Goal: Task Accomplishment & Management: Use online tool/utility

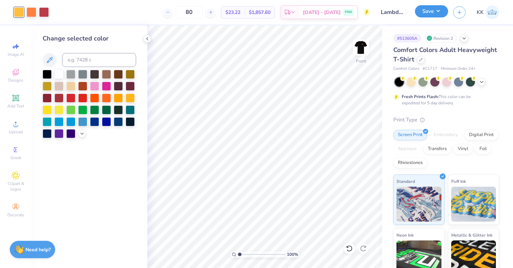
click at [437, 14] on button "Save" at bounding box center [431, 11] width 33 height 12
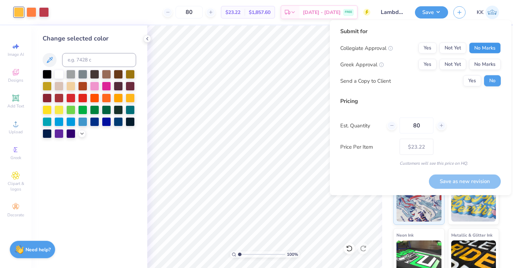
click at [485, 50] on button "No Marks" at bounding box center [485, 48] width 32 height 11
click at [487, 64] on button "No Marks" at bounding box center [485, 64] width 32 height 11
click at [471, 181] on button "Save as new revision" at bounding box center [465, 181] width 72 height 14
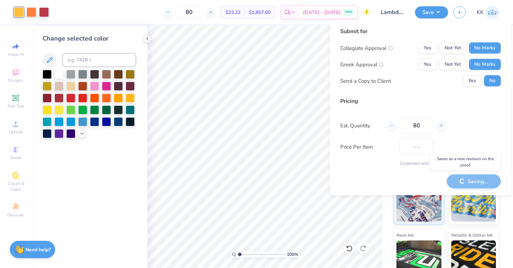
type input "$23.22"
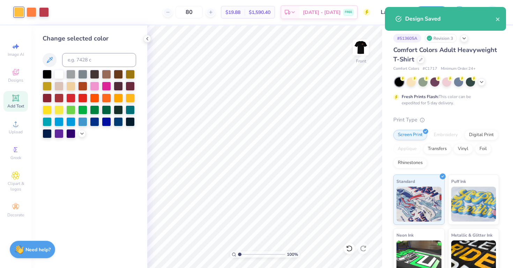
click at [15, 97] on icon at bounding box center [15, 97] width 5 height 5
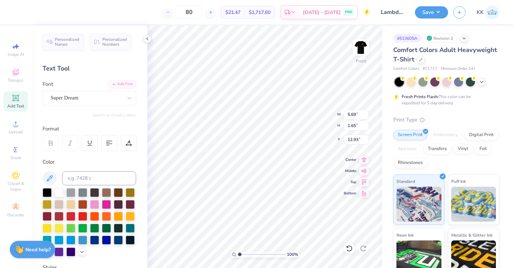
type input "18.00"
click at [77, 180] on input at bounding box center [99, 178] width 74 height 14
type input "136c"
click at [70, 93] on div at bounding box center [87, 97] width 72 height 9
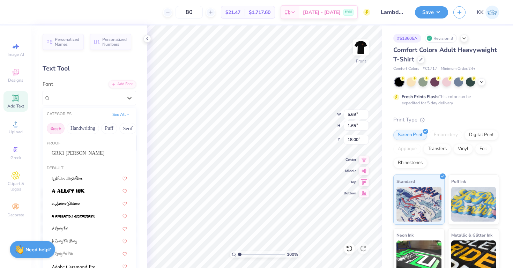
click at [52, 129] on button "Greek" at bounding box center [56, 128] width 18 height 11
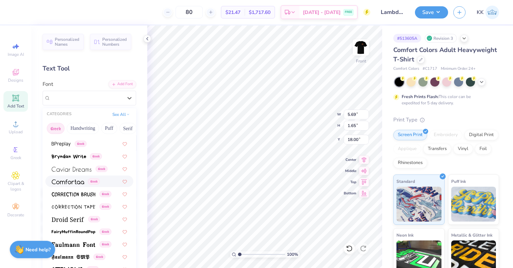
scroll to position [154, 0]
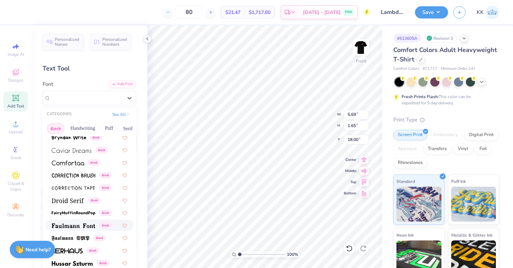
click at [88, 225] on img at bounding box center [74, 225] width 44 height 5
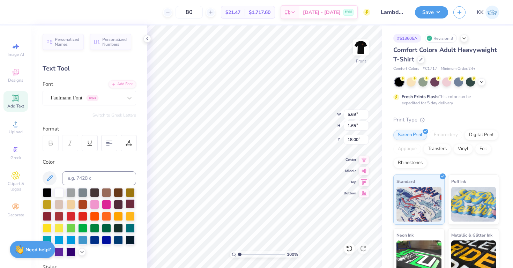
scroll to position [0, 0]
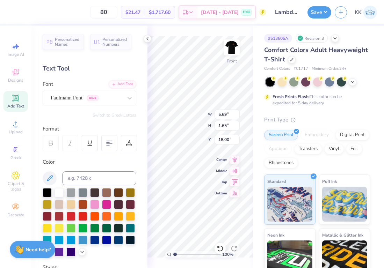
type textarea "A"
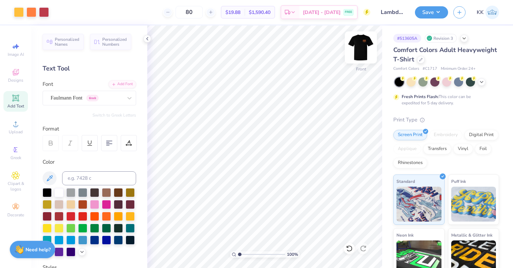
click at [358, 47] on img at bounding box center [361, 48] width 28 height 28
click at [358, 51] on img at bounding box center [361, 48] width 28 height 28
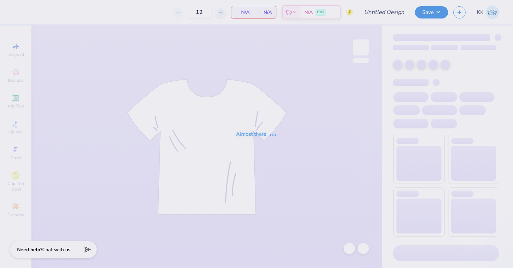
type input "Lambda Chi Alpha Pumpkin Bust"
type input "80"
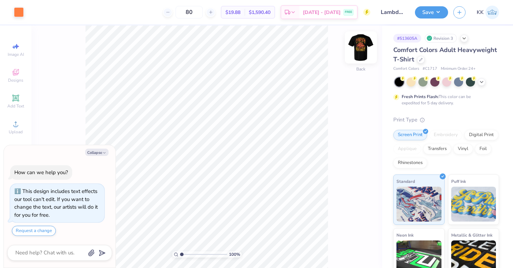
click at [360, 48] on img at bounding box center [361, 48] width 28 height 28
click at [103, 153] on icon "button" at bounding box center [104, 153] width 4 height 4
type textarea "x"
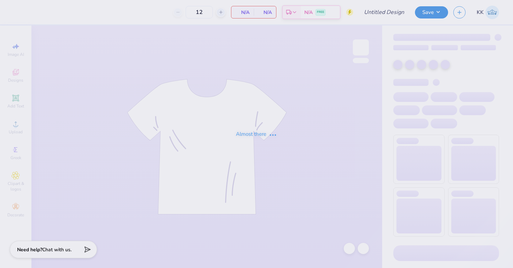
type input "80"
type input "Lambda Chi Alpha Pumpkin Bust"
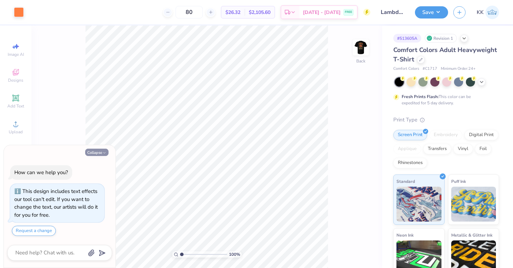
click at [97, 153] on button "Collapse" at bounding box center [96, 152] width 23 height 7
type textarea "x"
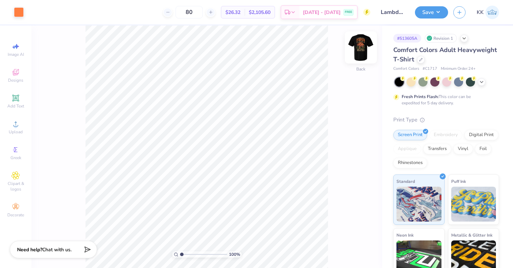
click at [362, 54] on img at bounding box center [361, 48] width 28 height 28
click at [20, 12] on div at bounding box center [19, 12] width 10 height 10
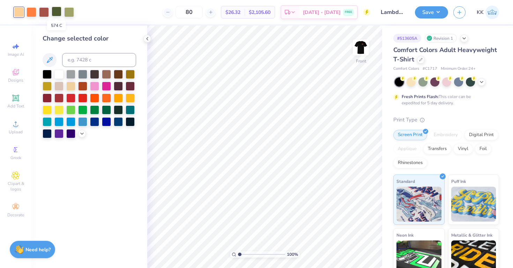
click at [57, 12] on div at bounding box center [57, 12] width 10 height 10
click at [77, 64] on input at bounding box center [99, 60] width 74 height 14
type input "7507"
click at [60, 10] on div at bounding box center [57, 12] width 10 height 10
click at [79, 63] on input at bounding box center [99, 60] width 74 height 14
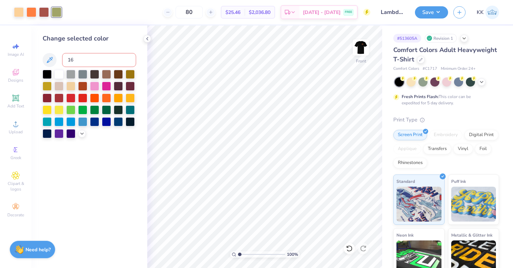
type input "164"
click at [354, 251] on div at bounding box center [349, 248] width 11 height 11
click at [54, 9] on div at bounding box center [57, 12] width 10 height 10
click at [72, 49] on div "Change selected color" at bounding box center [90, 86] width 94 height 104
click at [73, 61] on input at bounding box center [99, 60] width 74 height 14
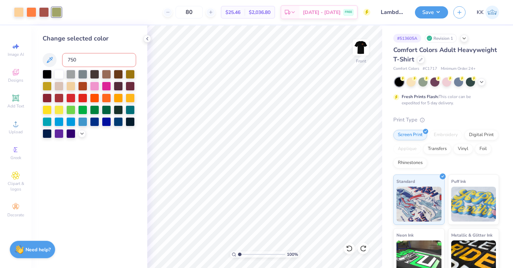
type input "7507"
click at [82, 61] on input at bounding box center [99, 60] width 74 height 14
type input "136"
click at [351, 247] on icon at bounding box center [349, 248] width 7 height 7
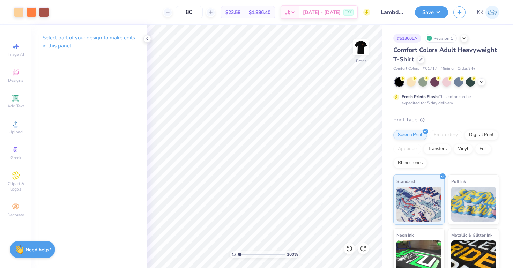
click at [429, 22] on div "Save KK" at bounding box center [464, 12] width 98 height 24
click at [430, 15] on button "Save" at bounding box center [431, 11] width 33 height 12
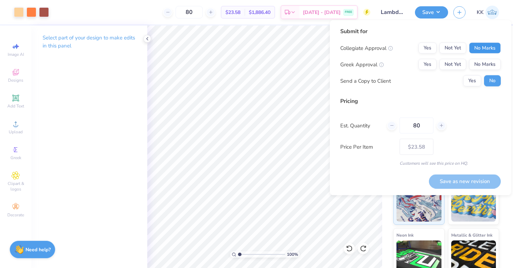
click at [481, 50] on button "No Marks" at bounding box center [485, 48] width 32 height 11
click at [430, 61] on button "Yes" at bounding box center [427, 64] width 18 height 11
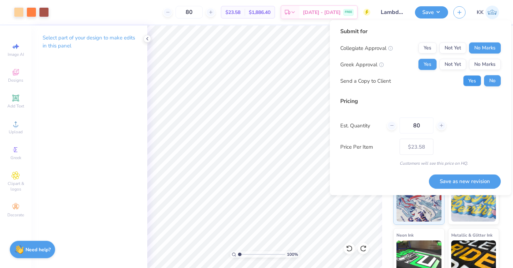
click at [473, 84] on button "Yes" at bounding box center [472, 80] width 18 height 11
click at [470, 185] on button "Save as new revision" at bounding box center [465, 181] width 72 height 14
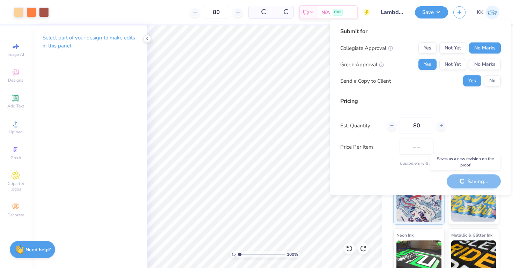
type input "$23.58"
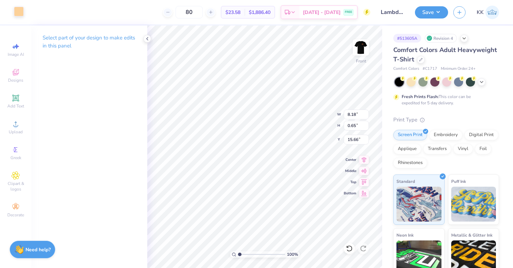
click at [21, 13] on div at bounding box center [19, 12] width 10 height 10
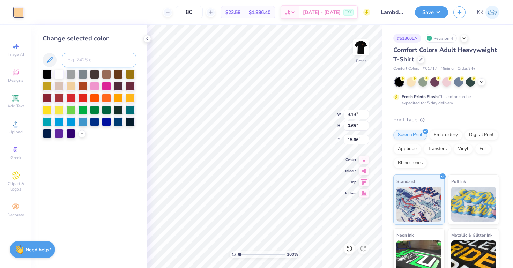
click at [79, 57] on input at bounding box center [99, 60] width 74 height 14
type input "164"
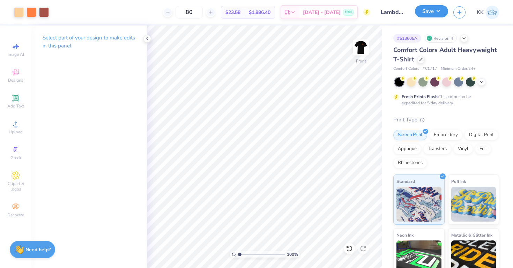
click at [430, 13] on button "Save" at bounding box center [431, 11] width 33 height 12
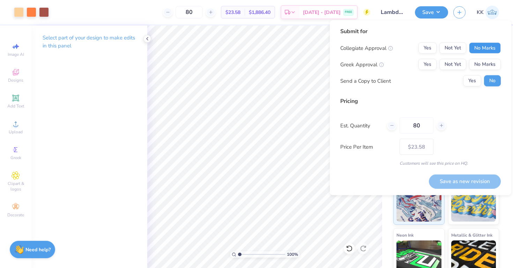
click at [482, 51] on button "No Marks" at bounding box center [485, 48] width 32 height 11
click at [428, 64] on button "Yes" at bounding box center [427, 64] width 18 height 11
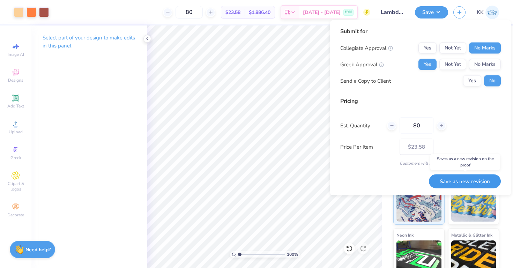
click at [454, 181] on button "Save as new revision" at bounding box center [465, 181] width 72 height 14
type input "$23.58"
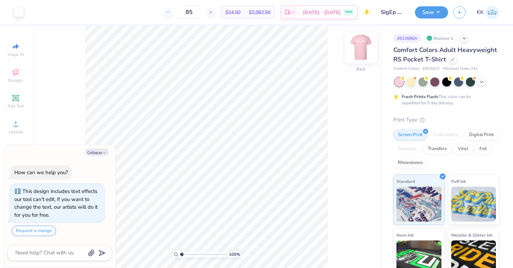
click at [364, 49] on img at bounding box center [361, 48] width 28 height 28
type textarea "x"
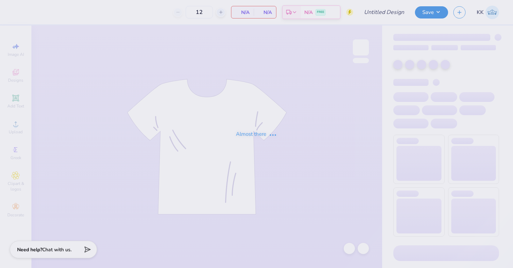
type input "85"
type input "SigEp PowderPuff"
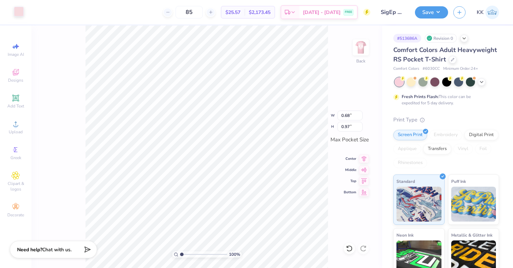
click at [20, 11] on div at bounding box center [19, 12] width 10 height 10
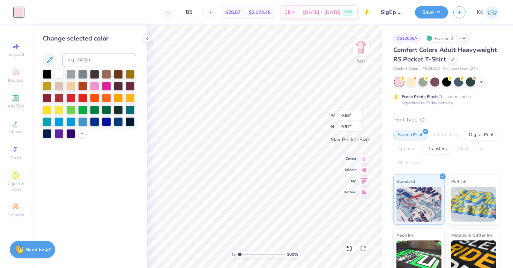
click at [60, 75] on div at bounding box center [58, 73] width 9 height 9
type input "0.85"
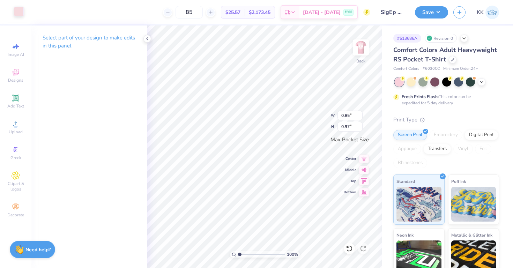
click at [18, 15] on div at bounding box center [19, 12] width 10 height 10
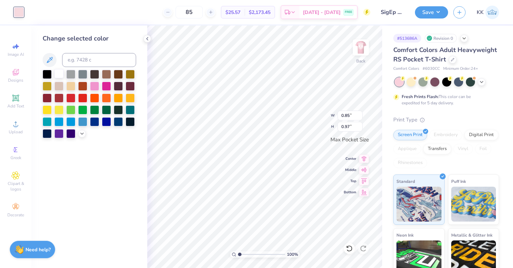
click at [62, 74] on div at bounding box center [58, 73] width 9 height 9
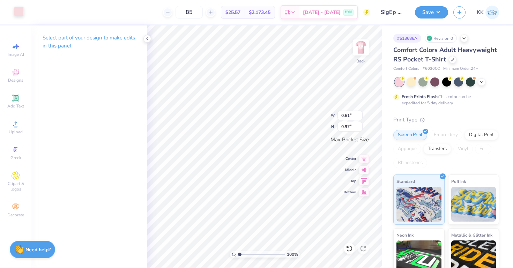
click at [15, 12] on div at bounding box center [19, 12] width 10 height 10
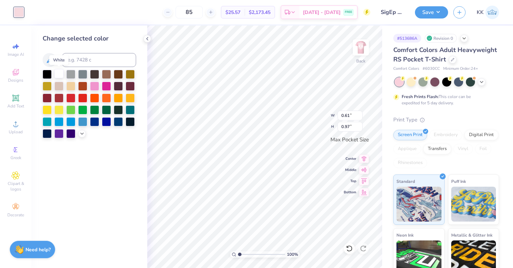
click at [59, 78] on div at bounding box center [58, 73] width 9 height 9
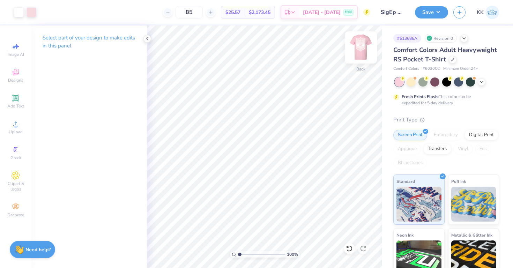
click at [362, 52] on img at bounding box center [361, 48] width 28 height 28
type input "10.01"
type input "15.97"
type input "3.00"
click at [425, 12] on button "Save" at bounding box center [431, 11] width 33 height 12
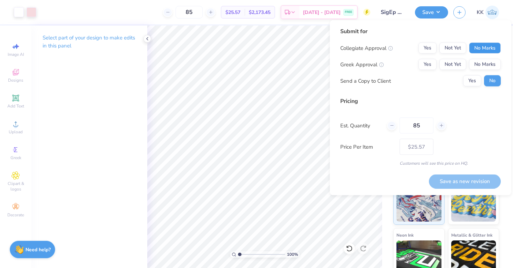
click at [474, 52] on button "No Marks" at bounding box center [485, 48] width 32 height 11
click at [455, 67] on button "Not Yet" at bounding box center [452, 64] width 27 height 11
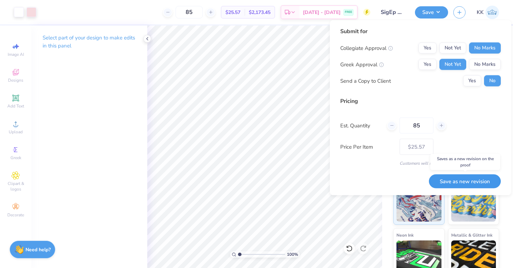
click at [459, 181] on button "Save as new revision" at bounding box center [465, 181] width 72 height 14
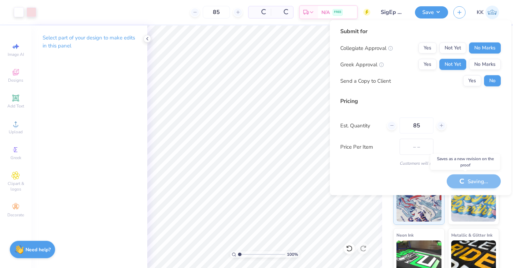
type input "$25.57"
